Goal: Task Accomplishment & Management: Manage account settings

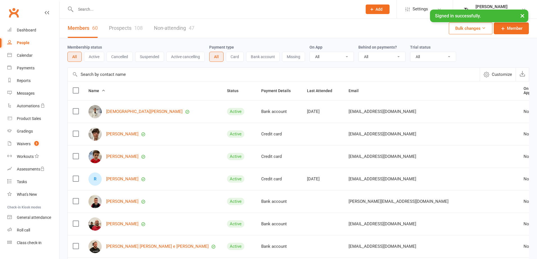
select select "100"
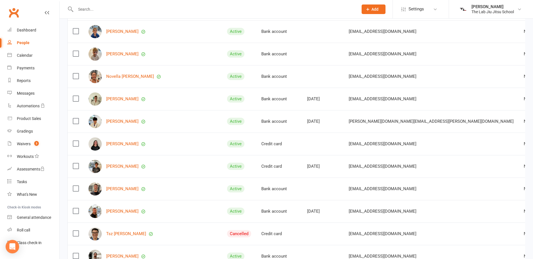
scroll to position [449, 0]
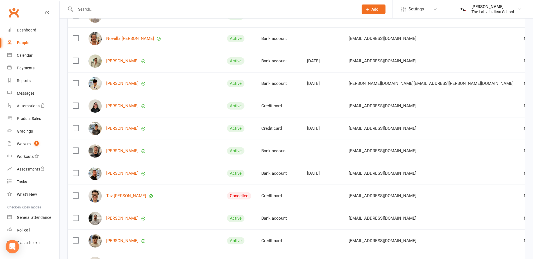
click at [137, 123] on div "[PERSON_NAME]" at bounding box center [152, 128] width 128 height 13
click at [138, 126] on link "[PERSON_NAME]" at bounding box center [122, 128] width 32 height 5
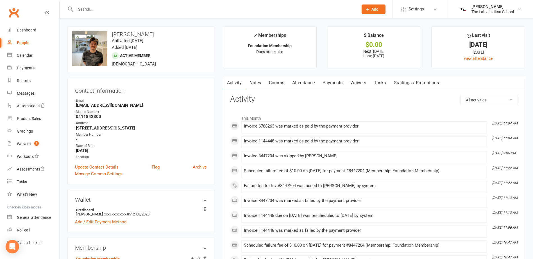
click at [336, 81] on link "Payments" at bounding box center [333, 82] width 28 height 13
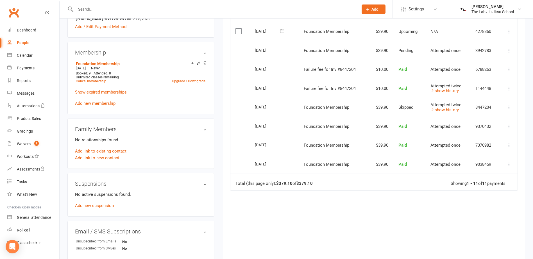
scroll to position [197, 0]
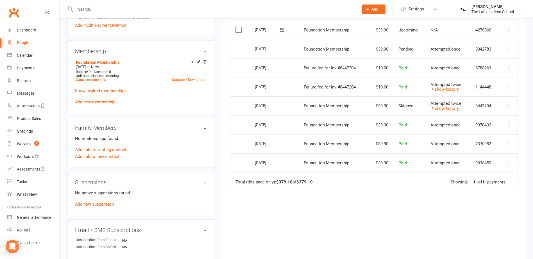
click at [506, 106] on button at bounding box center [509, 106] width 7 height 7
click at [490, 136] on link "Mark as Paid (Other)" at bounding box center [484, 139] width 56 height 11
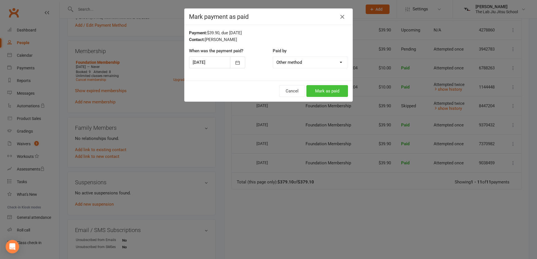
click at [325, 88] on button "Mark as paid" at bounding box center [327, 91] width 42 height 12
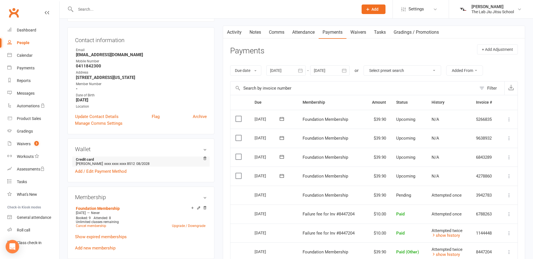
scroll to position [28, 0]
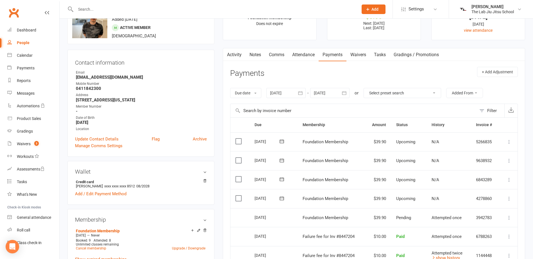
click at [25, 39] on link "People" at bounding box center [33, 43] width 52 height 13
select select "100"
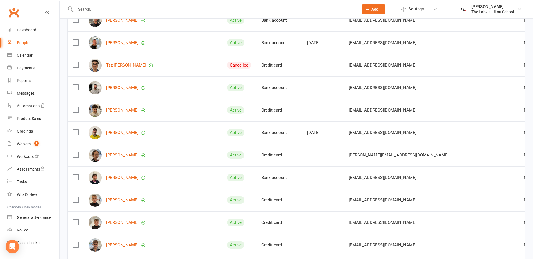
scroll to position [618, 0]
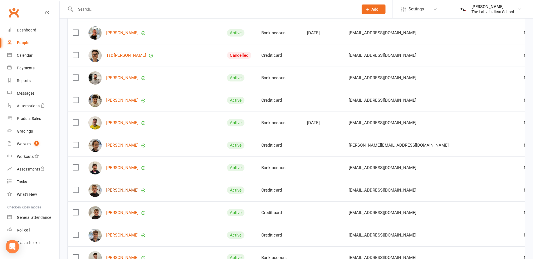
click at [129, 190] on link "[PERSON_NAME]" at bounding box center [122, 190] width 32 height 5
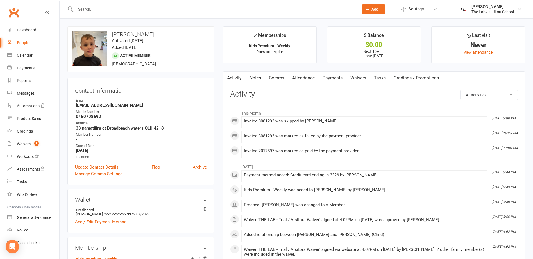
click at [344, 78] on link "Payments" at bounding box center [333, 78] width 28 height 13
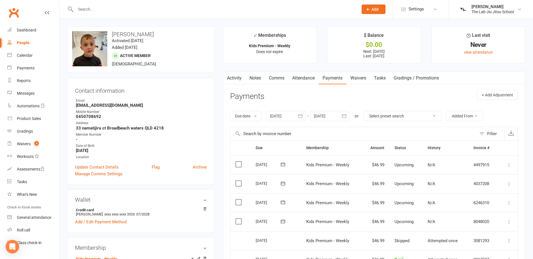
click at [26, 43] on div "People" at bounding box center [23, 42] width 13 height 4
select select "100"
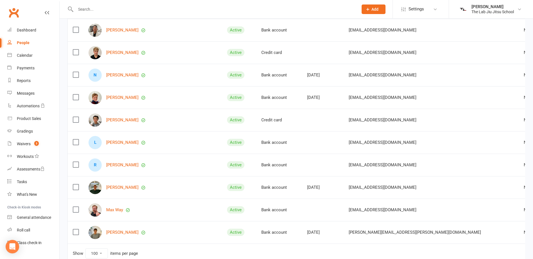
scroll to position [1208, 0]
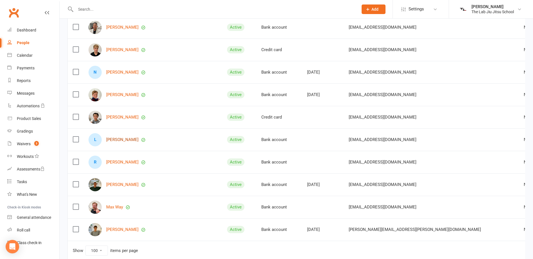
click at [132, 140] on link "[PERSON_NAME]" at bounding box center [122, 139] width 32 height 5
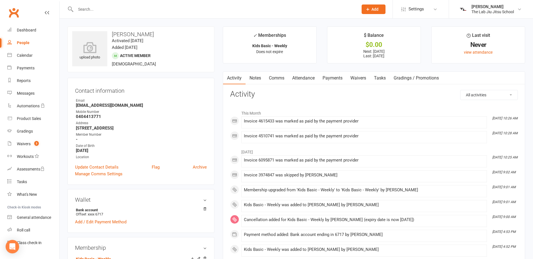
click at [337, 79] on link "Payments" at bounding box center [333, 78] width 28 height 13
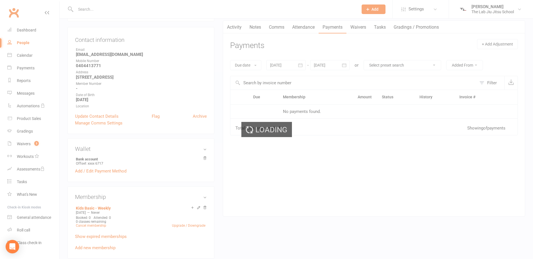
scroll to position [56, 0]
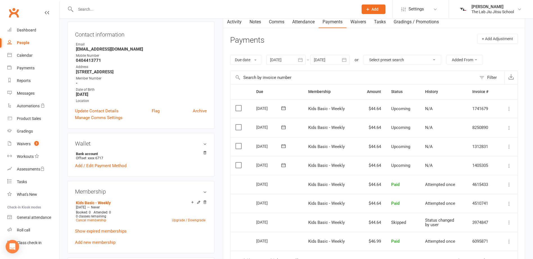
click at [241, 163] on label at bounding box center [239, 165] width 8 height 6
click at [239, 162] on input "checkbox" at bounding box center [237, 162] width 4 height 0
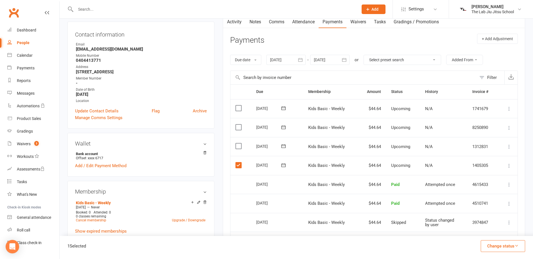
click at [239, 145] on label at bounding box center [239, 146] width 8 height 6
click at [239, 143] on input "checkbox" at bounding box center [237, 143] width 4 height 0
click at [510, 243] on button "Change status" at bounding box center [503, 246] width 44 height 12
click at [485, 234] on link "Skipped" at bounding box center [497, 230] width 56 height 11
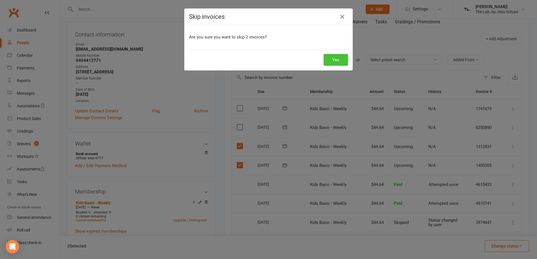
click at [333, 56] on button "Yes" at bounding box center [336, 60] width 24 height 12
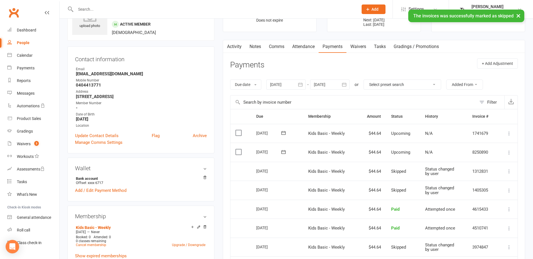
scroll to position [0, 0]
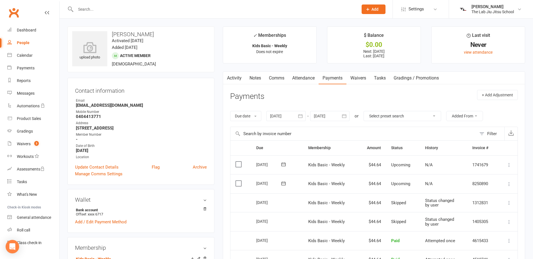
click at [17, 42] on div "People" at bounding box center [23, 42] width 13 height 4
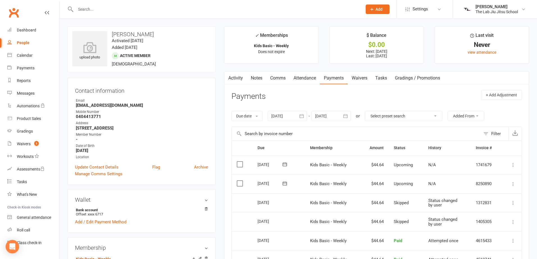
select select "100"
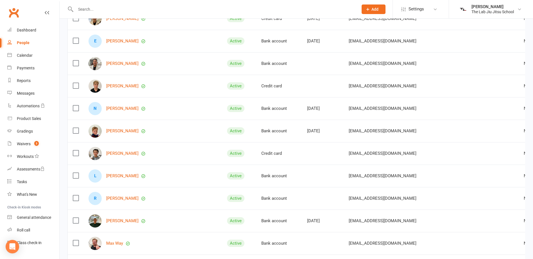
scroll to position [1180, 0]
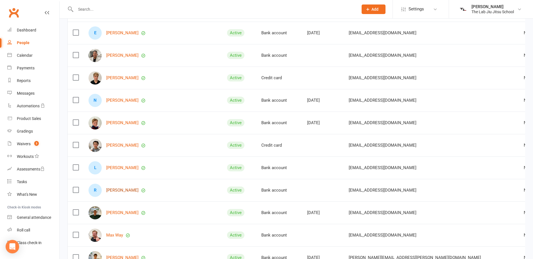
click at [121, 188] on link "[PERSON_NAME]" at bounding box center [122, 190] width 32 height 5
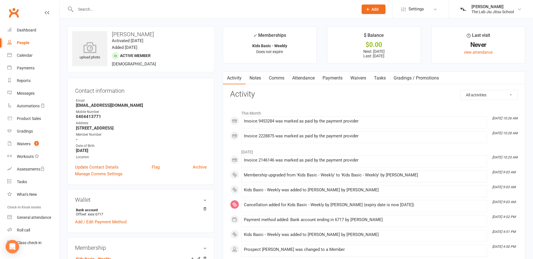
click at [330, 76] on link "Payments" at bounding box center [333, 78] width 28 height 13
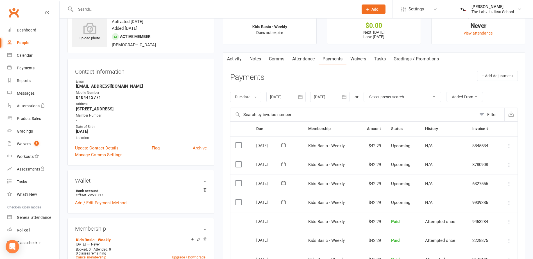
scroll to position [28, 0]
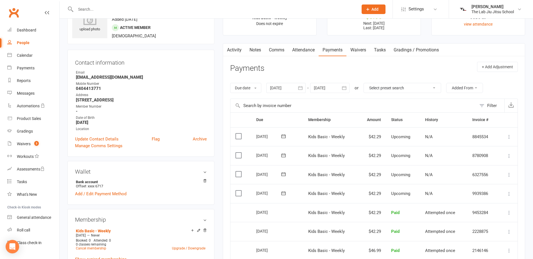
drag, startPoint x: 235, startPoint y: 191, endPoint x: 237, endPoint y: 186, distance: 4.9
click at [236, 188] on td "Select this" at bounding box center [240, 193] width 21 height 19
click at [240, 173] on label at bounding box center [239, 174] width 8 height 6
click at [239, 171] on input "checkbox" at bounding box center [237, 171] width 4 height 0
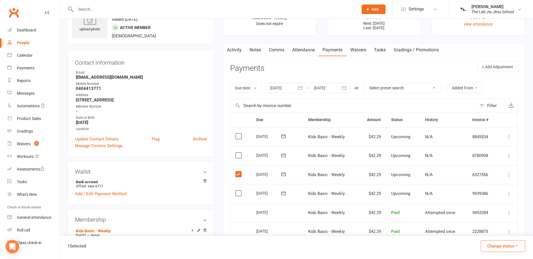
click at [236, 195] on td "Select this" at bounding box center [240, 193] width 21 height 19
click at [237, 194] on label at bounding box center [239, 193] width 8 height 6
click at [237, 190] on input "checkbox" at bounding box center [237, 190] width 4 height 0
click at [504, 249] on button "Change status" at bounding box center [503, 246] width 44 height 12
click at [490, 230] on link "Skipped" at bounding box center [497, 230] width 56 height 11
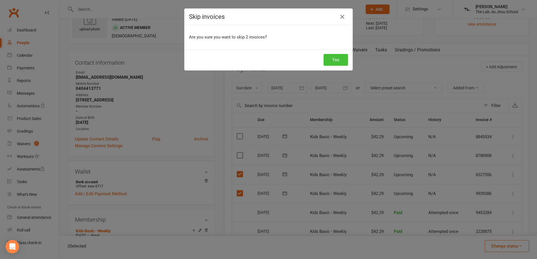
click at [331, 62] on button "Yes" at bounding box center [336, 60] width 24 height 12
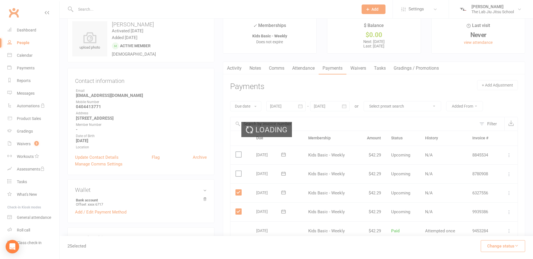
scroll to position [0, 0]
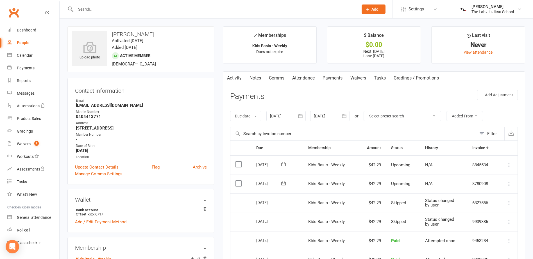
click at [28, 43] on div "People" at bounding box center [23, 42] width 13 height 4
select select "100"
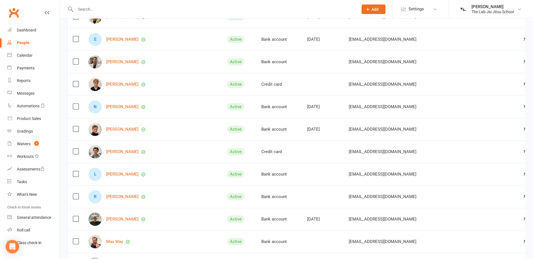
scroll to position [1238, 0]
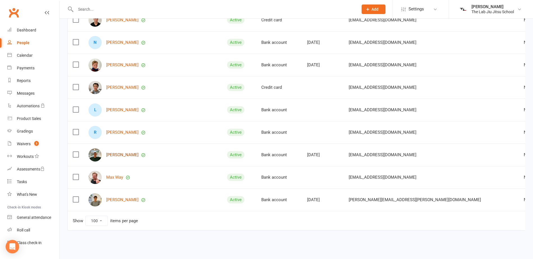
click at [124, 153] on link "[PERSON_NAME]" at bounding box center [122, 155] width 32 height 5
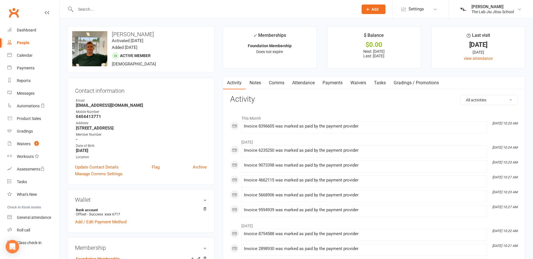
click at [342, 82] on link "Payments" at bounding box center [333, 82] width 28 height 13
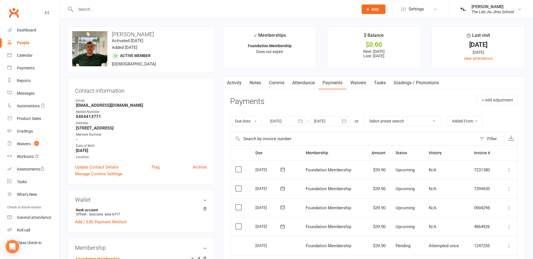
click at [241, 226] on label at bounding box center [239, 227] width 8 height 6
click at [239, 224] on input "checkbox" at bounding box center [237, 224] width 4 height 0
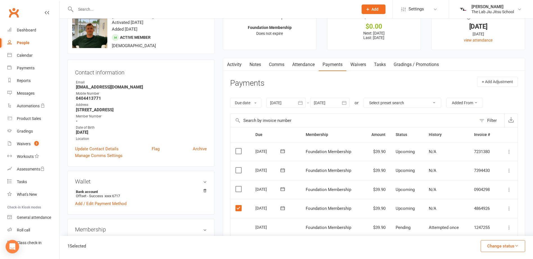
scroll to position [28, 0]
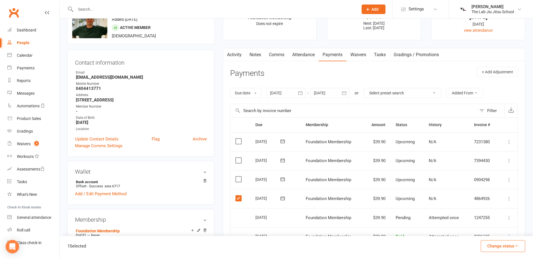
click at [241, 181] on label at bounding box center [239, 179] width 8 height 6
click at [239, 176] on input "checkbox" at bounding box center [237, 176] width 4 height 0
click at [239, 175] on td "Select this" at bounding box center [240, 179] width 20 height 19
click at [240, 176] on td "Select this" at bounding box center [240, 179] width 20 height 19
click at [240, 178] on label at bounding box center [239, 179] width 8 height 6
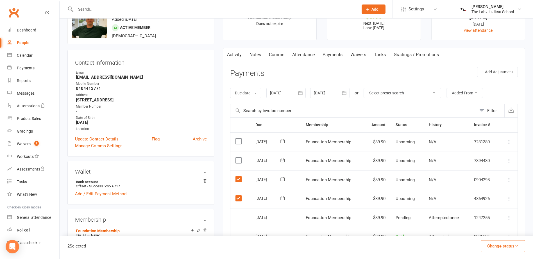
click at [239, 176] on input "checkbox" at bounding box center [237, 176] width 4 height 0
click at [509, 251] on button "Change status" at bounding box center [503, 246] width 44 height 12
click at [496, 236] on link "Skipped" at bounding box center [497, 230] width 56 height 11
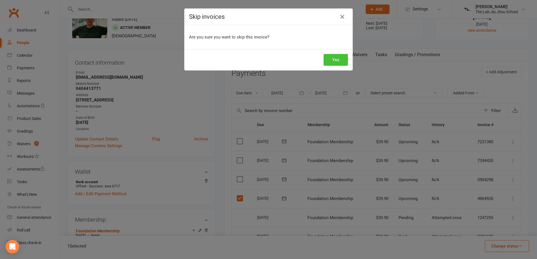
click at [332, 60] on button "Yes" at bounding box center [336, 60] width 24 height 12
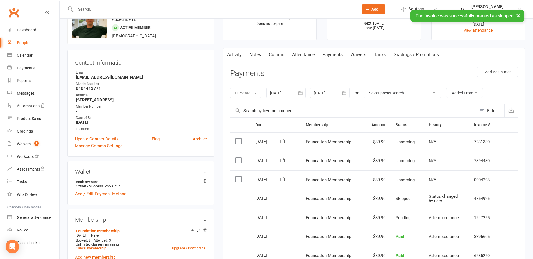
click at [508, 216] on icon at bounding box center [509, 218] width 6 height 6
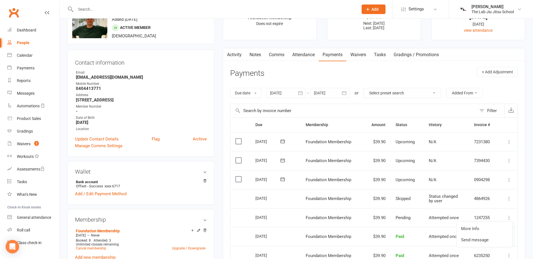
click at [508, 216] on icon at bounding box center [509, 218] width 6 height 6
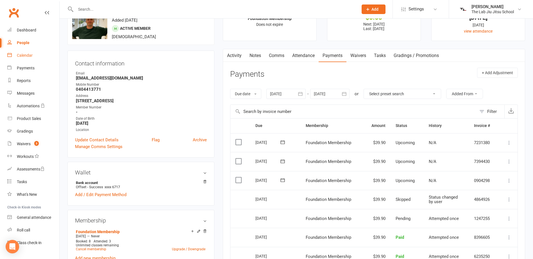
scroll to position [0, 0]
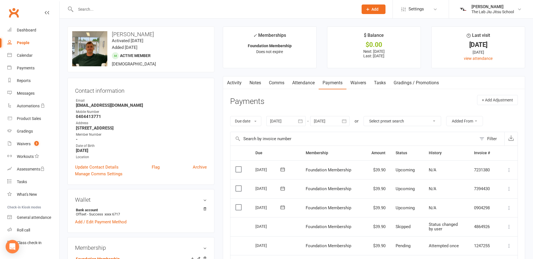
click at [31, 44] on link "People" at bounding box center [33, 43] width 52 height 13
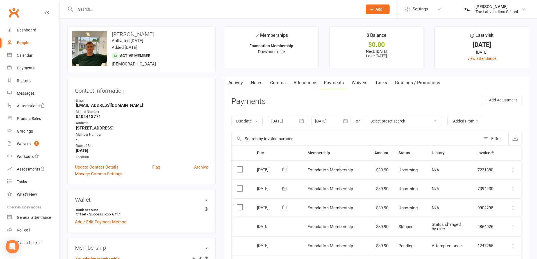
select select "100"
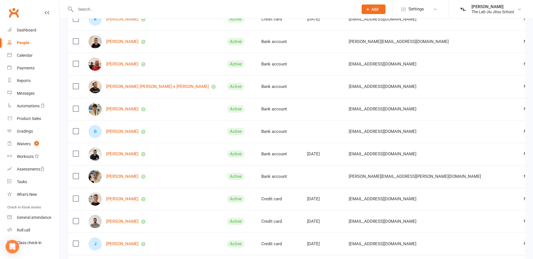
scroll to position [169, 0]
